Goal: Task Accomplishment & Management: Use online tool/utility

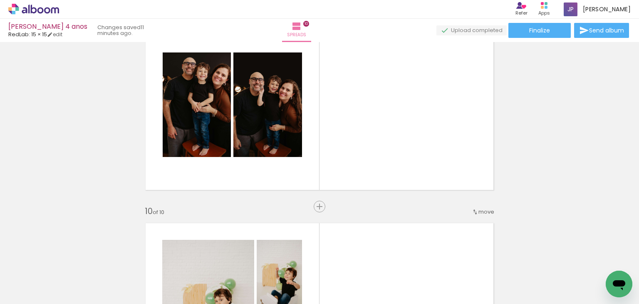
scroll to position [1680, 0]
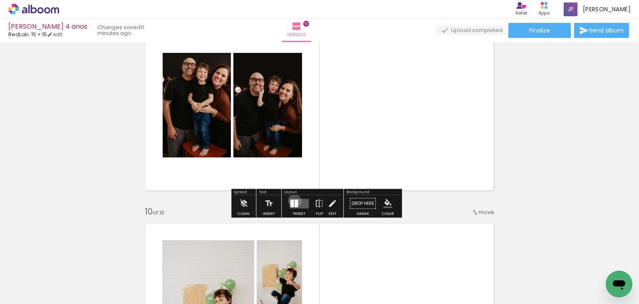
click at [295, 200] on div at bounding box center [296, 202] width 3 height 7
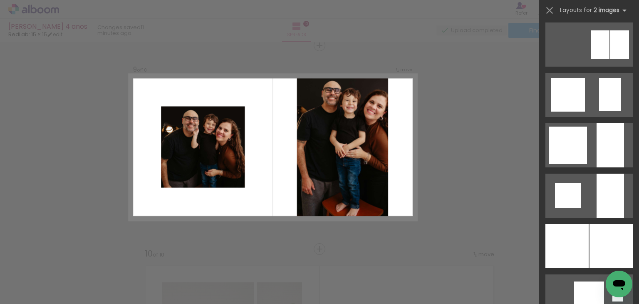
scroll to position [660, 0]
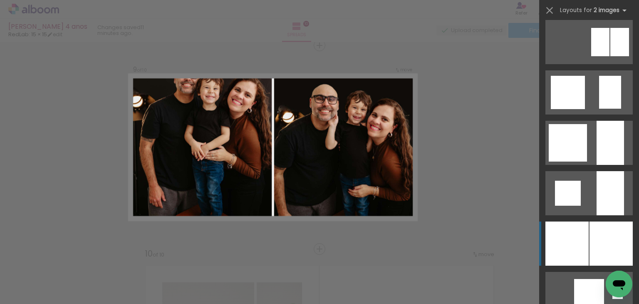
click at [570, 236] on div at bounding box center [566, 243] width 43 height 44
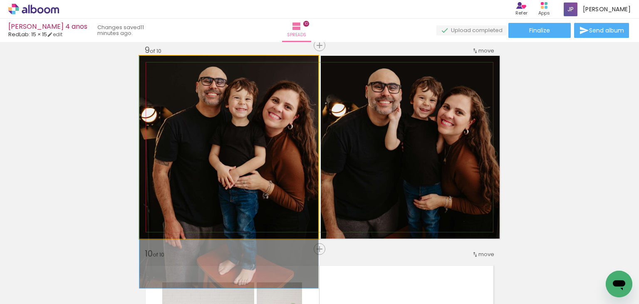
drag, startPoint x: 243, startPoint y: 142, endPoint x: 243, endPoint y: 191, distance: 49.1
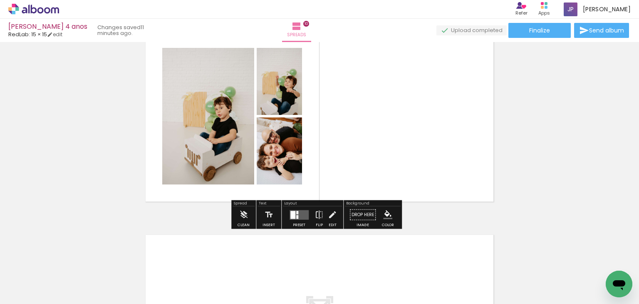
scroll to position [1873, 0]
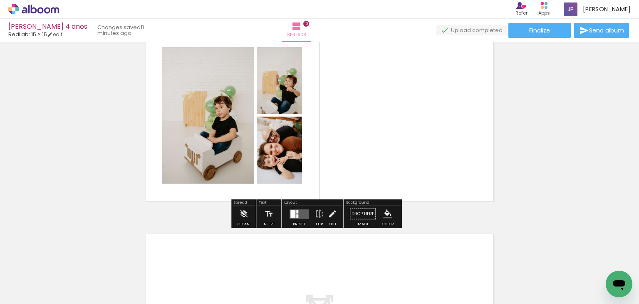
click at [295, 211] on quentale-layouter at bounding box center [299, 214] width 19 height 10
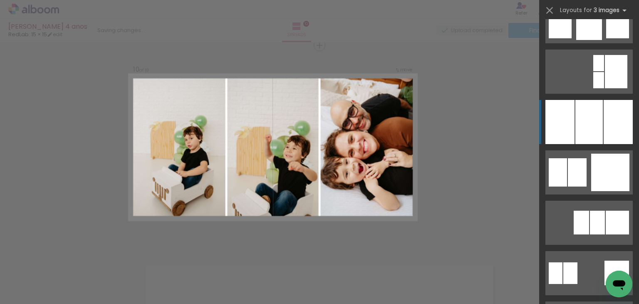
scroll to position [731, 0]
click at [576, 109] on div at bounding box center [588, 121] width 27 height 44
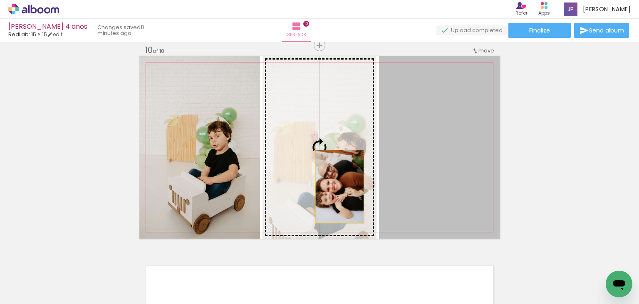
drag, startPoint x: 474, startPoint y: 183, endPoint x: 336, endPoint y: 186, distance: 137.7
click at [0, 0] on slot at bounding box center [0, 0] width 0 height 0
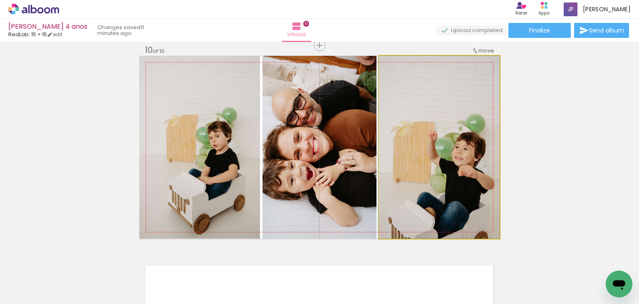
drag, startPoint x: 461, startPoint y: 180, endPoint x: 458, endPoint y: 158, distance: 21.7
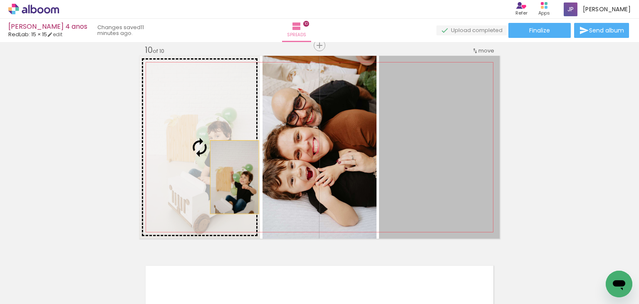
drag, startPoint x: 458, startPoint y: 172, endPoint x: 210, endPoint y: 176, distance: 248.4
click at [0, 0] on slot at bounding box center [0, 0] width 0 height 0
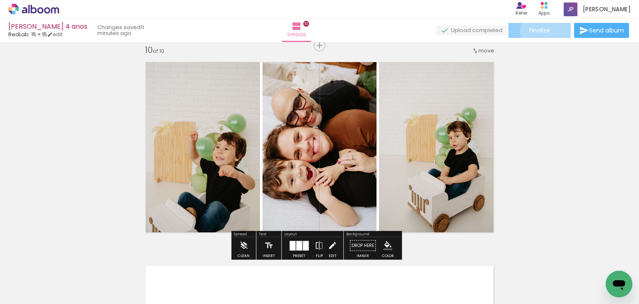
click at [549, 30] on paper-button "Finalize" at bounding box center [539, 30] width 62 height 15
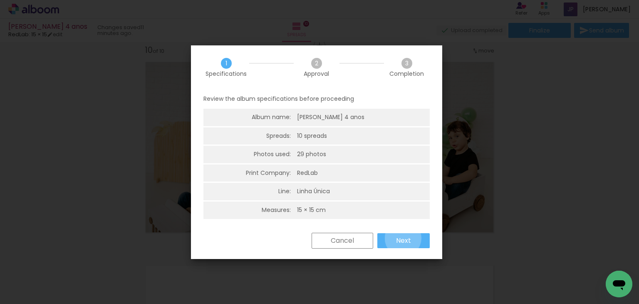
click at [0, 0] on slot "Next" at bounding box center [0, 0] width 0 height 0
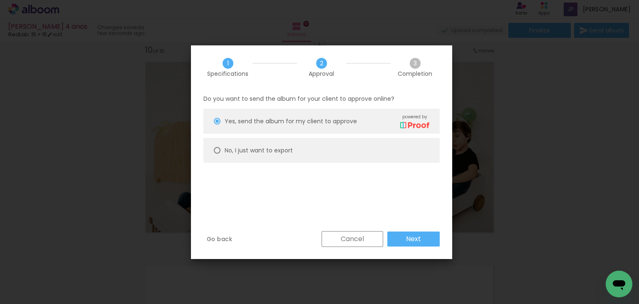
click at [339, 147] on paper-radio-button "No, I just want to export" at bounding box center [321, 150] width 236 height 25
type paper-radio-button "on"
click at [0, 0] on slot "Next" at bounding box center [0, 0] width 0 height 0
type input "High, 300 DPI"
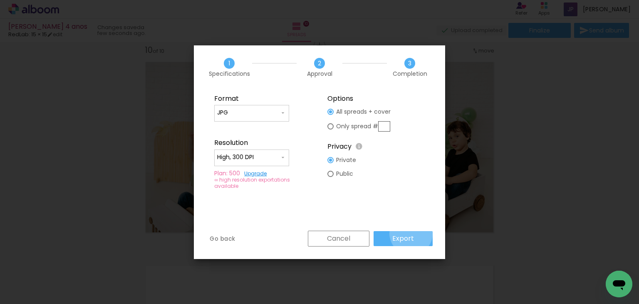
click at [0, 0] on slot "Export" at bounding box center [0, 0] width 0 height 0
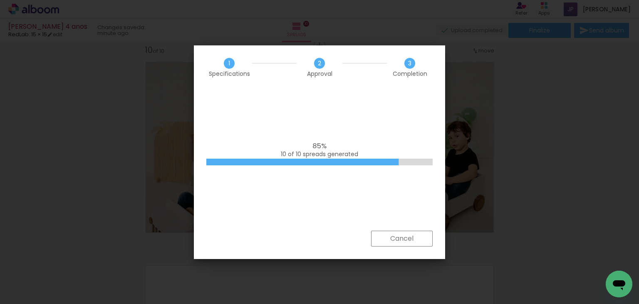
scroll to position [731, 0]
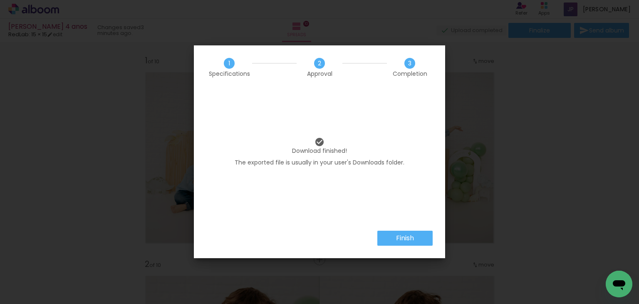
scroll to position [731, 0]
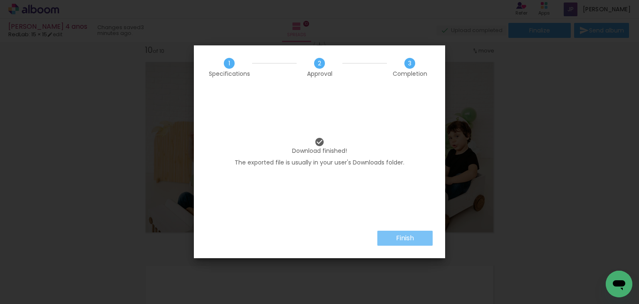
click at [0, 0] on slot "Finish" at bounding box center [0, 0] width 0 height 0
